Goal: Task Accomplishment & Management: Manage account settings

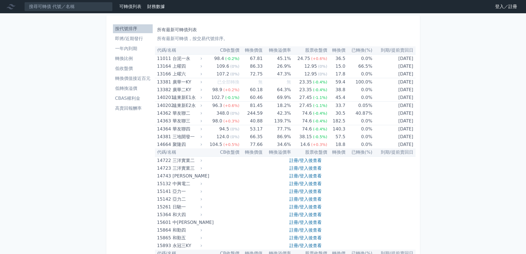
click at [504, 8] on link "登入／註冊" at bounding box center [506, 6] width 31 height 9
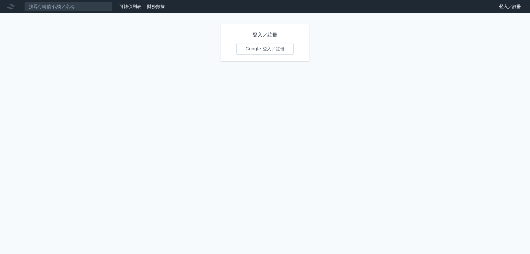
click at [250, 47] on link "Google 登入／註冊" at bounding box center [264, 49] width 57 height 12
